Goal: Task Accomplishment & Management: Manage account settings

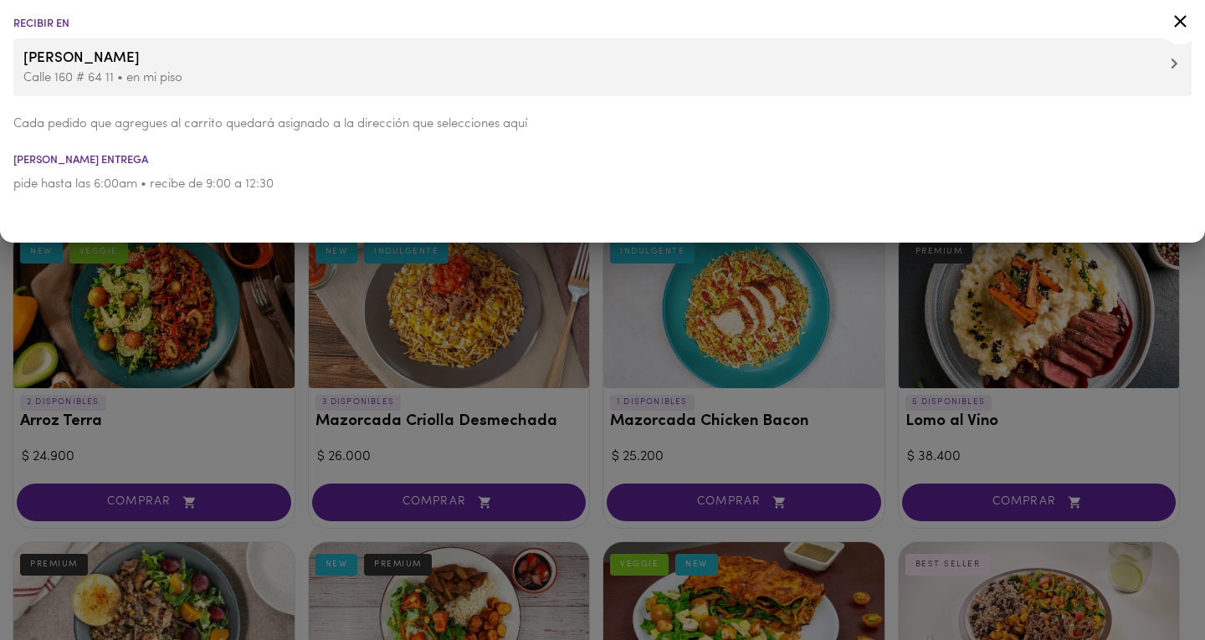
click at [1179, 18] on icon at bounding box center [1180, 21] width 21 height 21
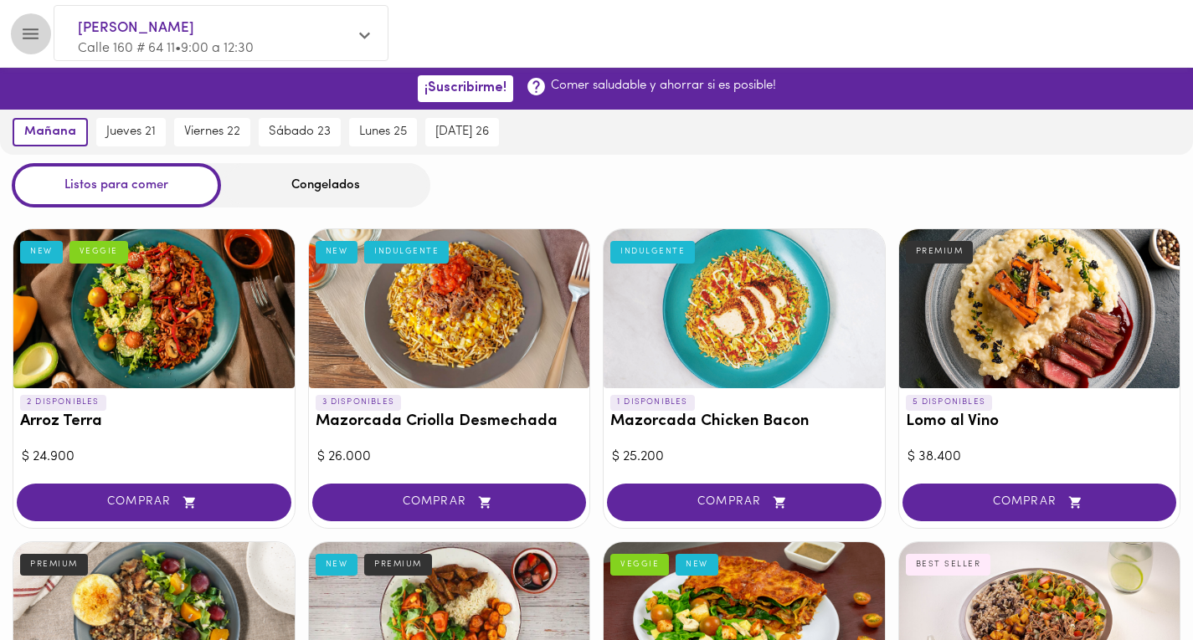
click at [30, 35] on icon "Menu" at bounding box center [30, 33] width 21 height 21
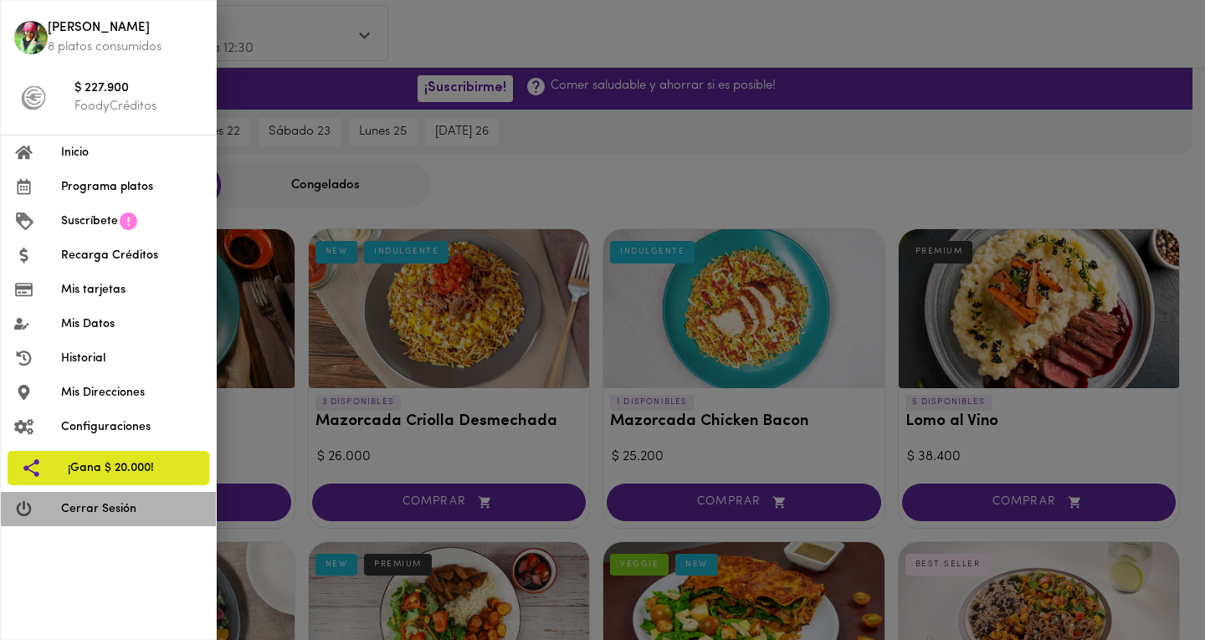
click at [61, 503] on span "Cerrar Sesión" at bounding box center [131, 510] width 141 height 18
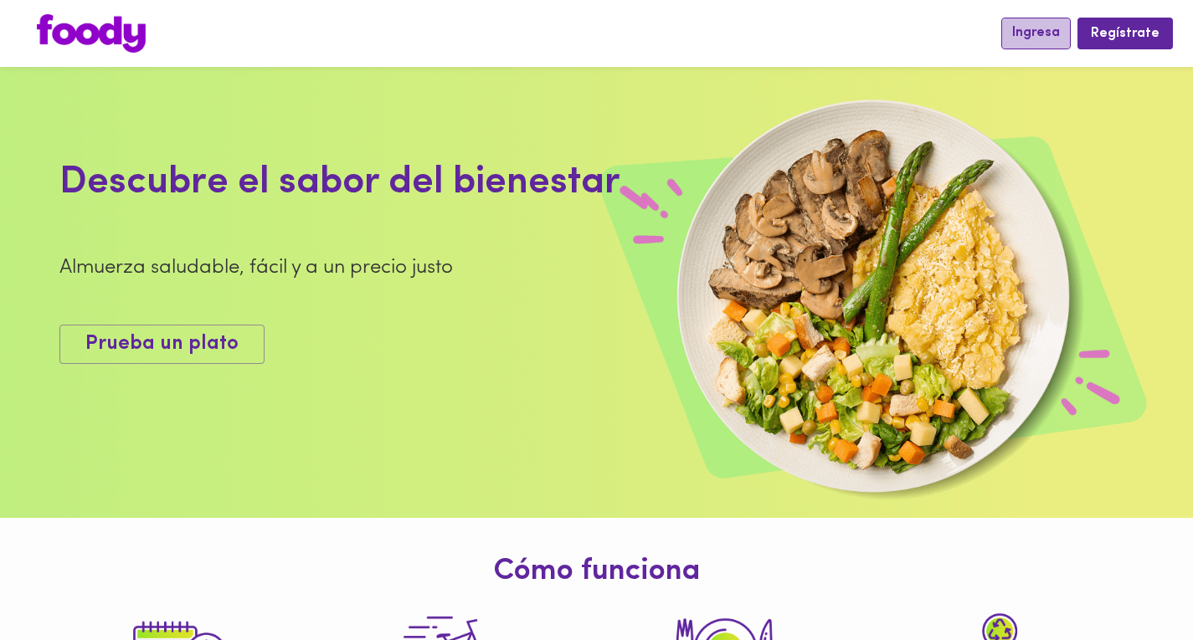
click at [1044, 33] on span "Ingresa" at bounding box center [1036, 33] width 48 height 16
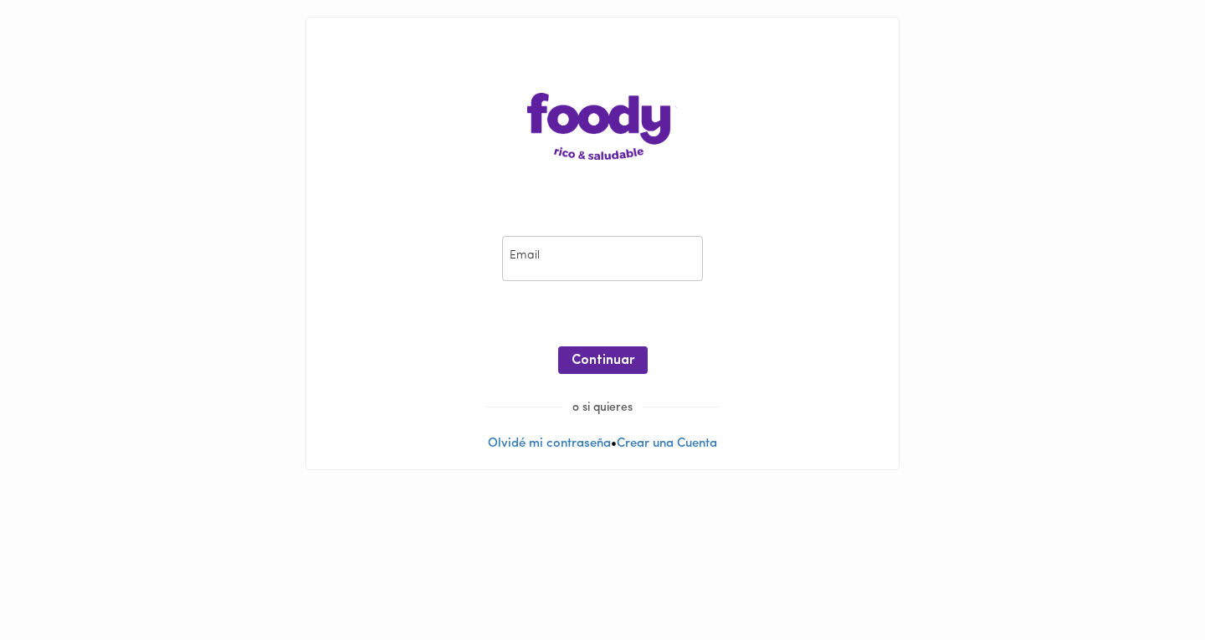
click at [552, 270] on input "email" at bounding box center [602, 259] width 201 height 46
type input "[EMAIL_ADDRESS][DOMAIN_NAME]"
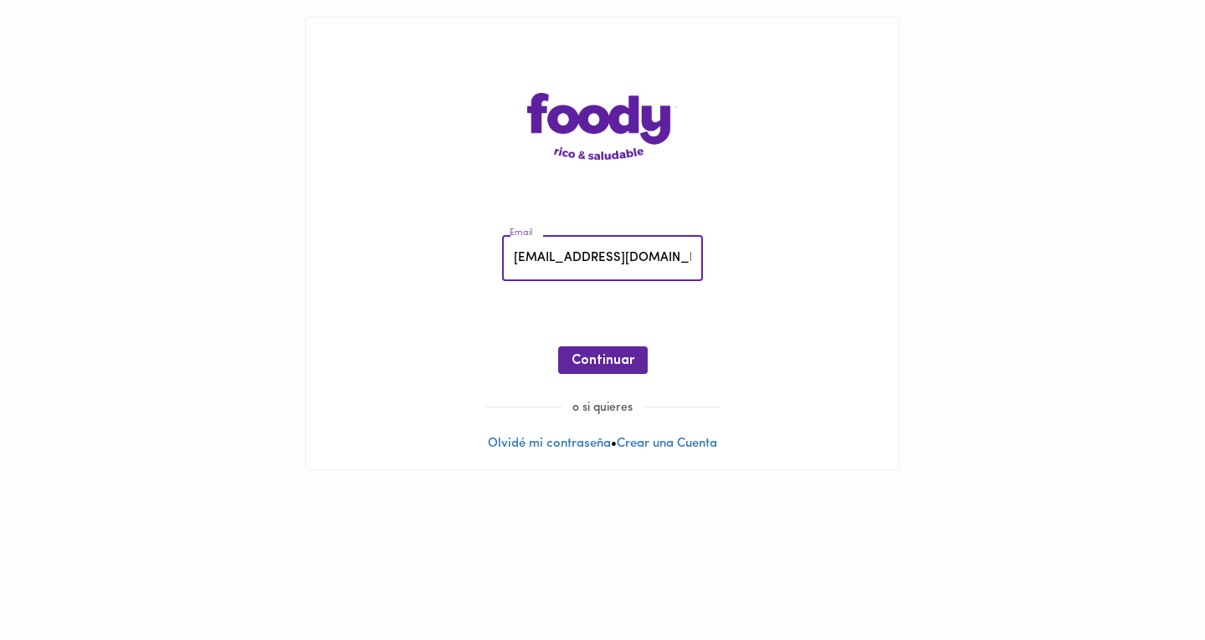
drag, startPoint x: 661, startPoint y: 265, endPoint x: 504, endPoint y: 257, distance: 157.6
click at [504, 257] on input "[EMAIL_ADDRESS][DOMAIN_NAME]" at bounding box center [602, 259] width 201 height 46
click at [453, 357] on div "Continuar" at bounding box center [602, 361] width 559 height 28
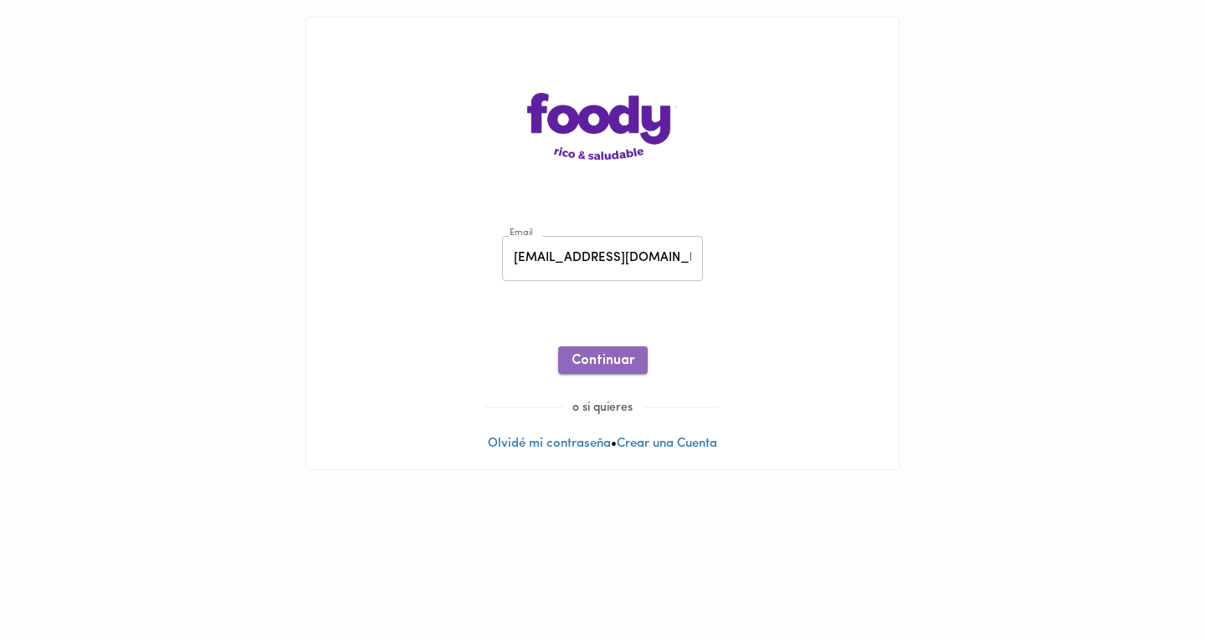
click at [591, 367] on span "Continuar" at bounding box center [603, 361] width 63 height 16
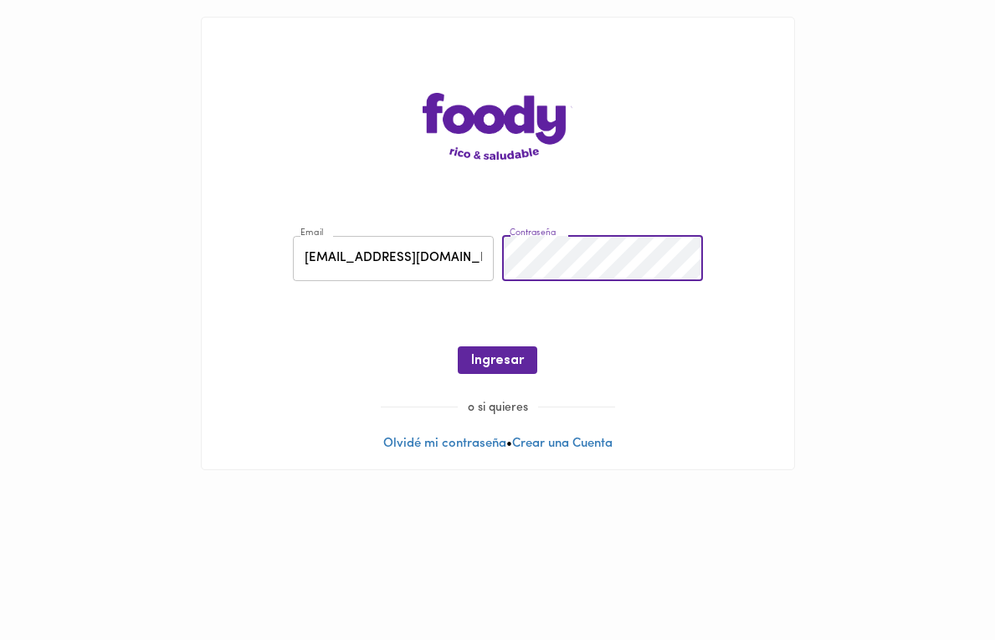
click at [454, 254] on div "Email [PERSON_NAME][EMAIL_ADDRESS][DOMAIN_NAME] Email Contraseña Contraseña ¡Oo…" at bounding box center [497, 308] width 559 height 181
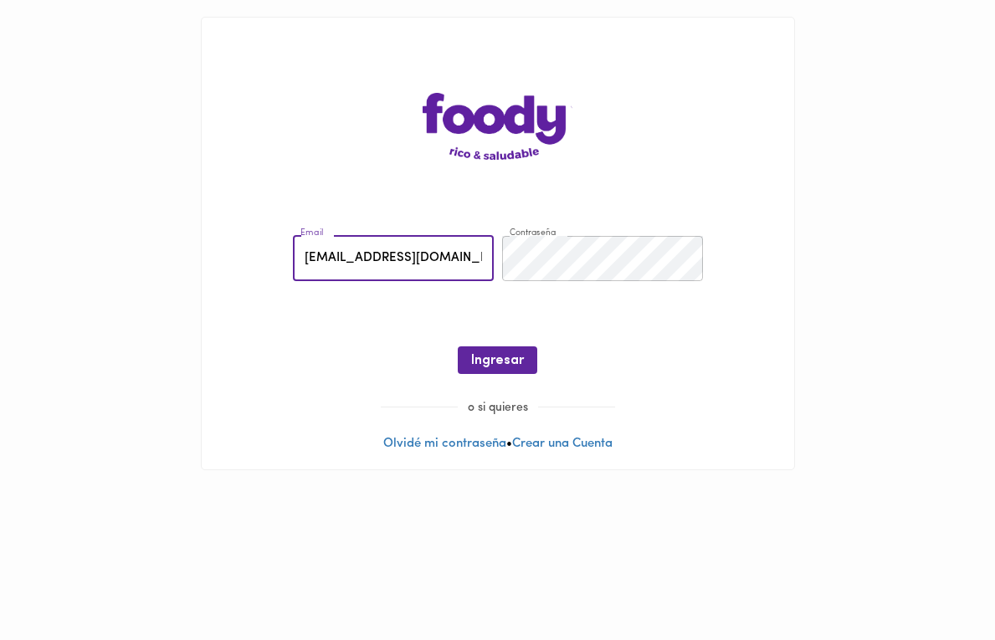
drag, startPoint x: 460, startPoint y: 259, endPoint x: 161, endPoint y: 181, distance: 309.8
click at [161, 181] on main "Email [PERSON_NAME][EMAIL_ADDRESS][DOMAIN_NAME] Email Contraseña Contraseña ¡Oo…" at bounding box center [497, 243] width 995 height 487
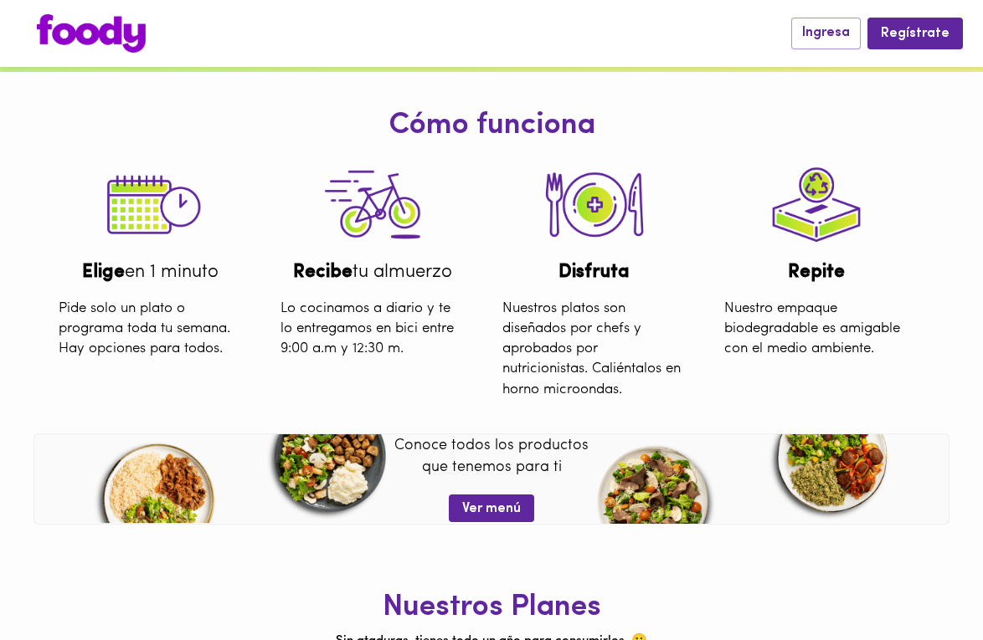
scroll to position [428, 0]
